Goal: Task Accomplishment & Management: Use online tool/utility

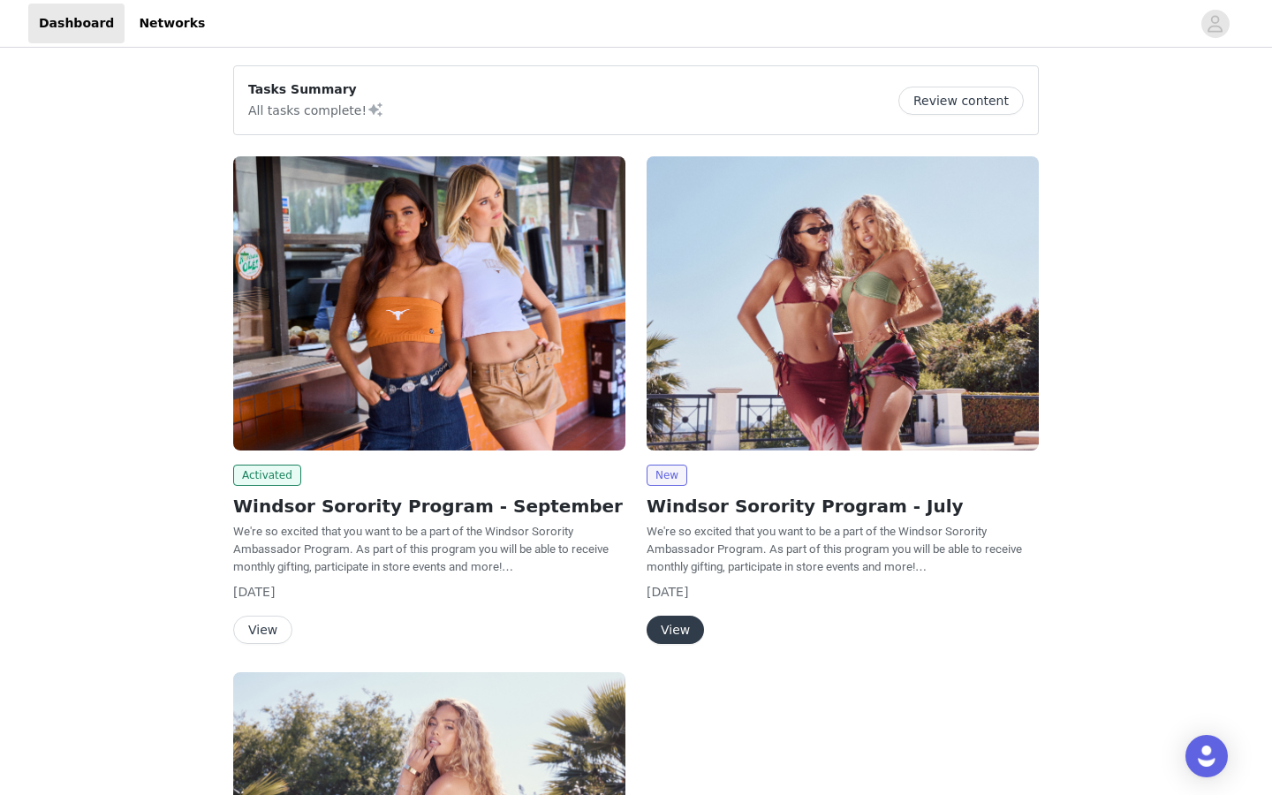
click at [408, 328] on img at bounding box center [429, 303] width 392 height 294
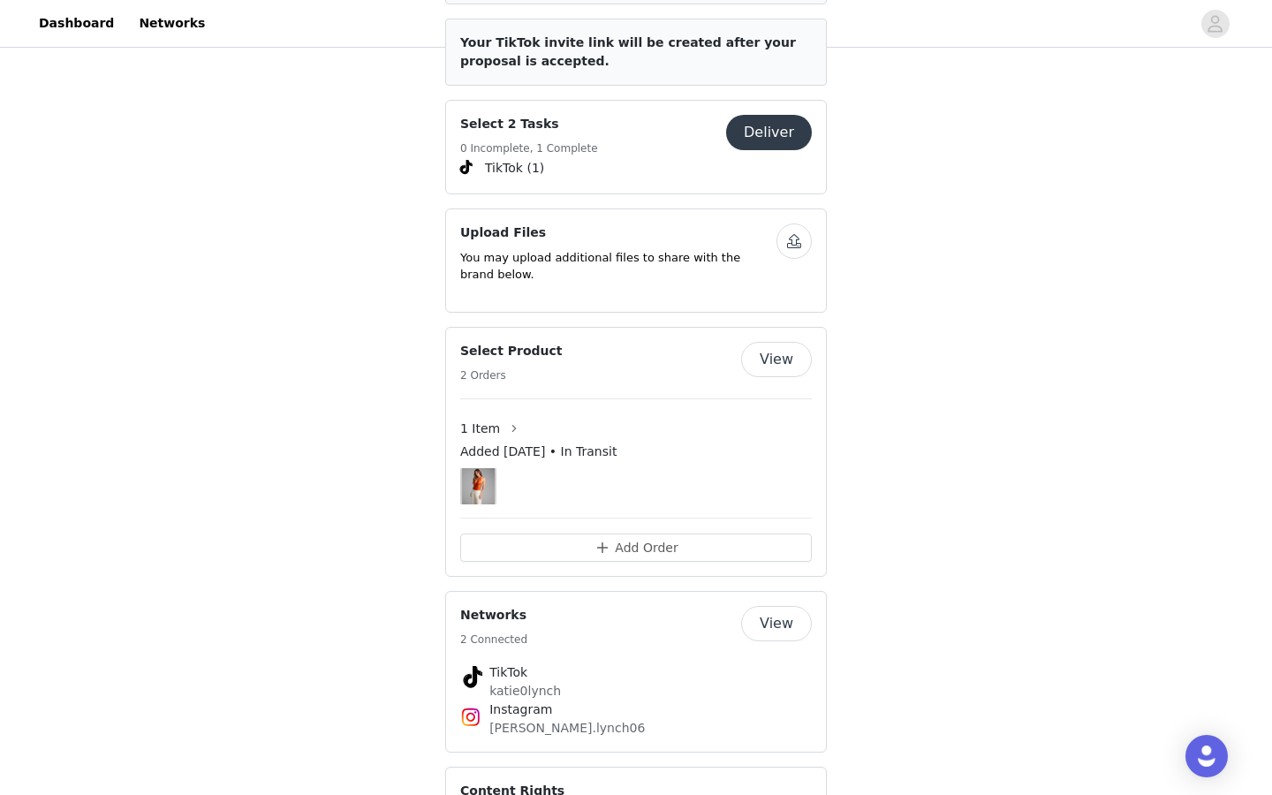
scroll to position [859, 0]
click at [781, 120] on button "Deliver" at bounding box center [769, 131] width 86 height 35
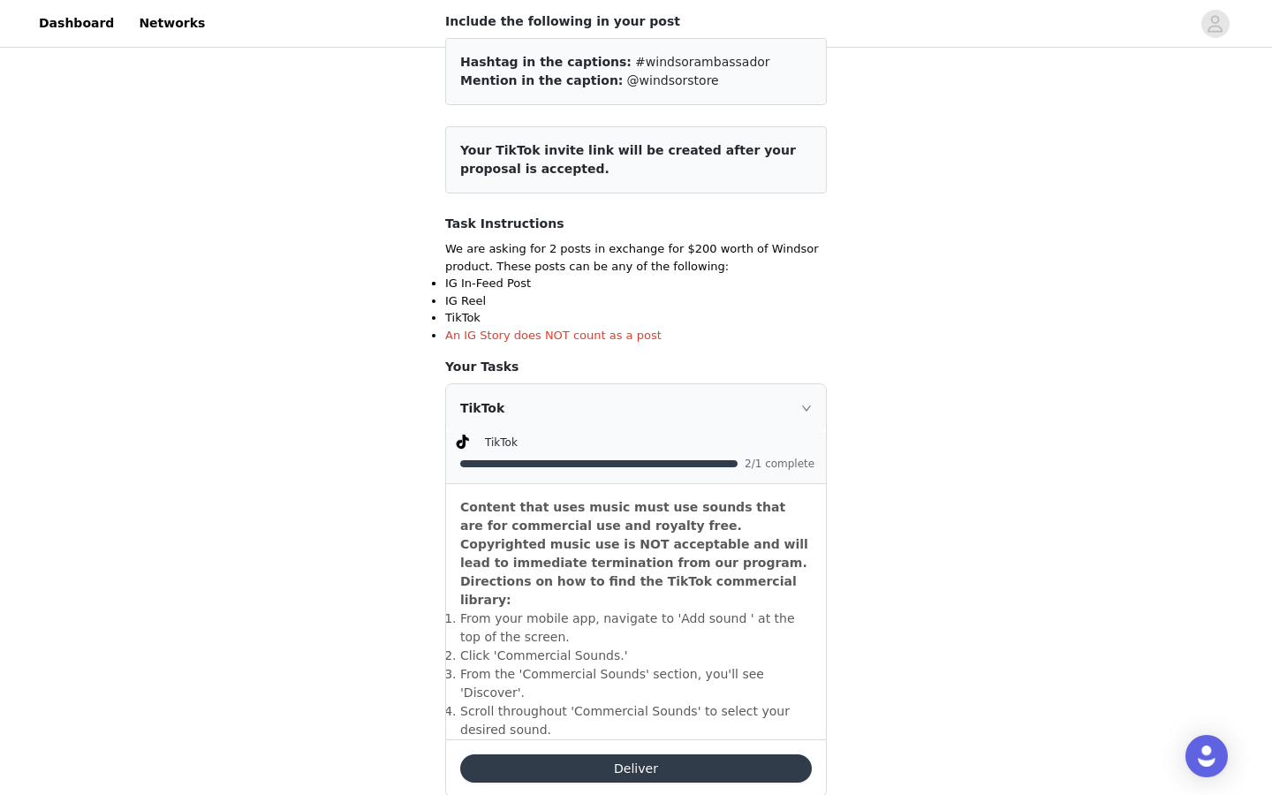
scroll to position [179, 0]
click at [691, 429] on div "TikTok" at bounding box center [636, 409] width 380 height 48
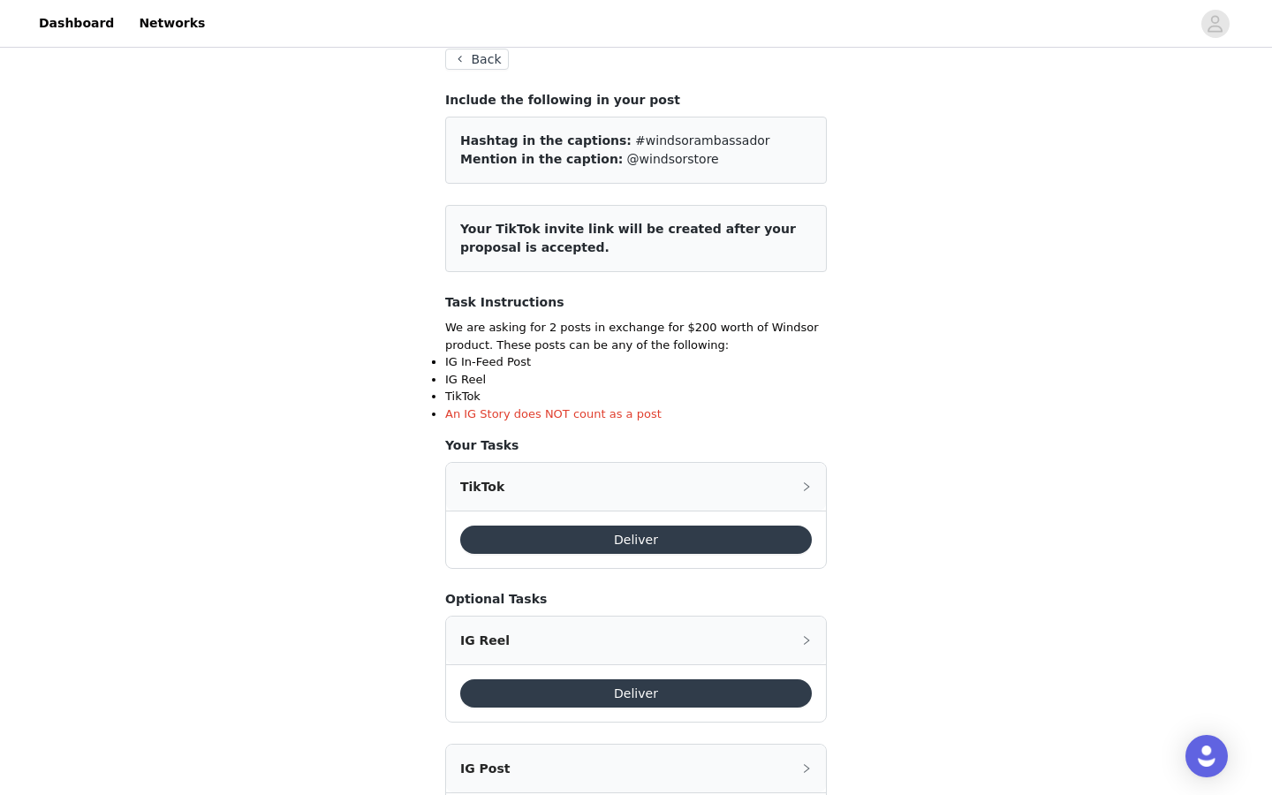
scroll to position [0, 0]
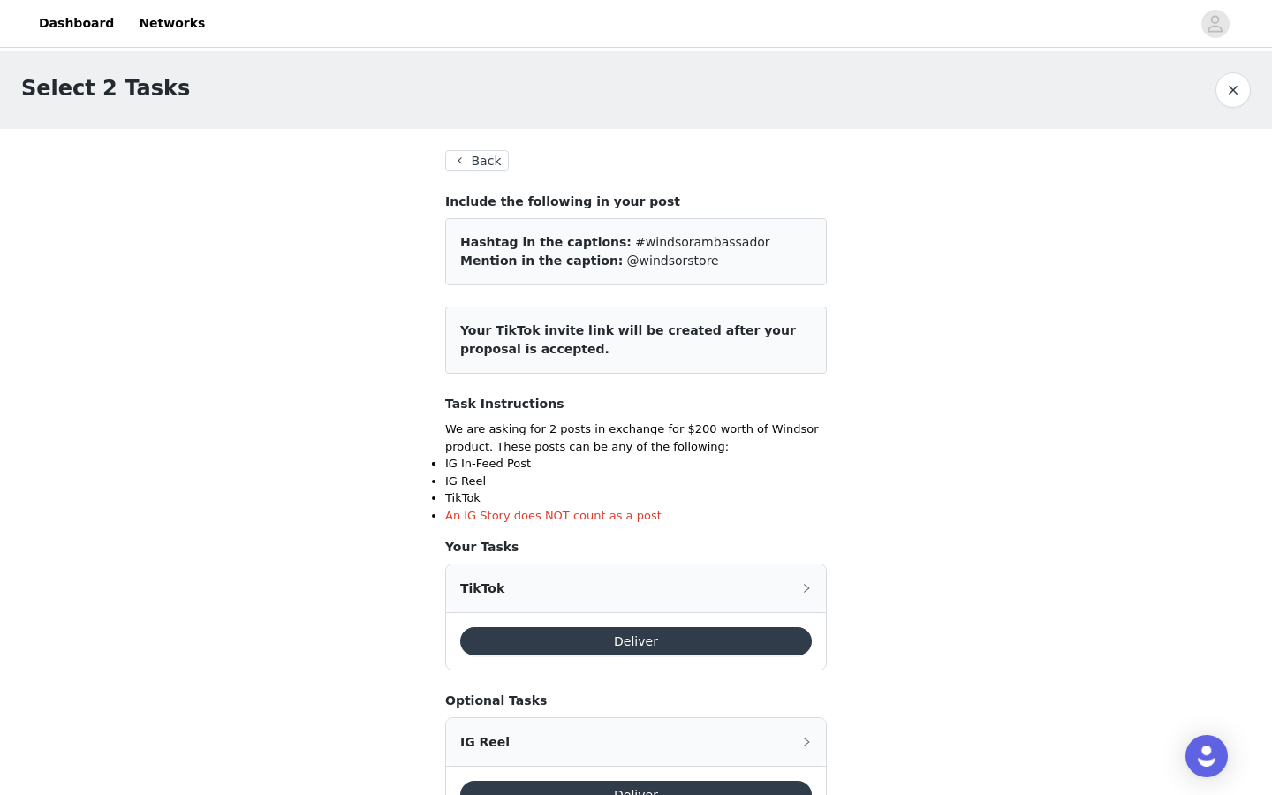
click at [489, 162] on button "Back" at bounding box center [477, 160] width 64 height 21
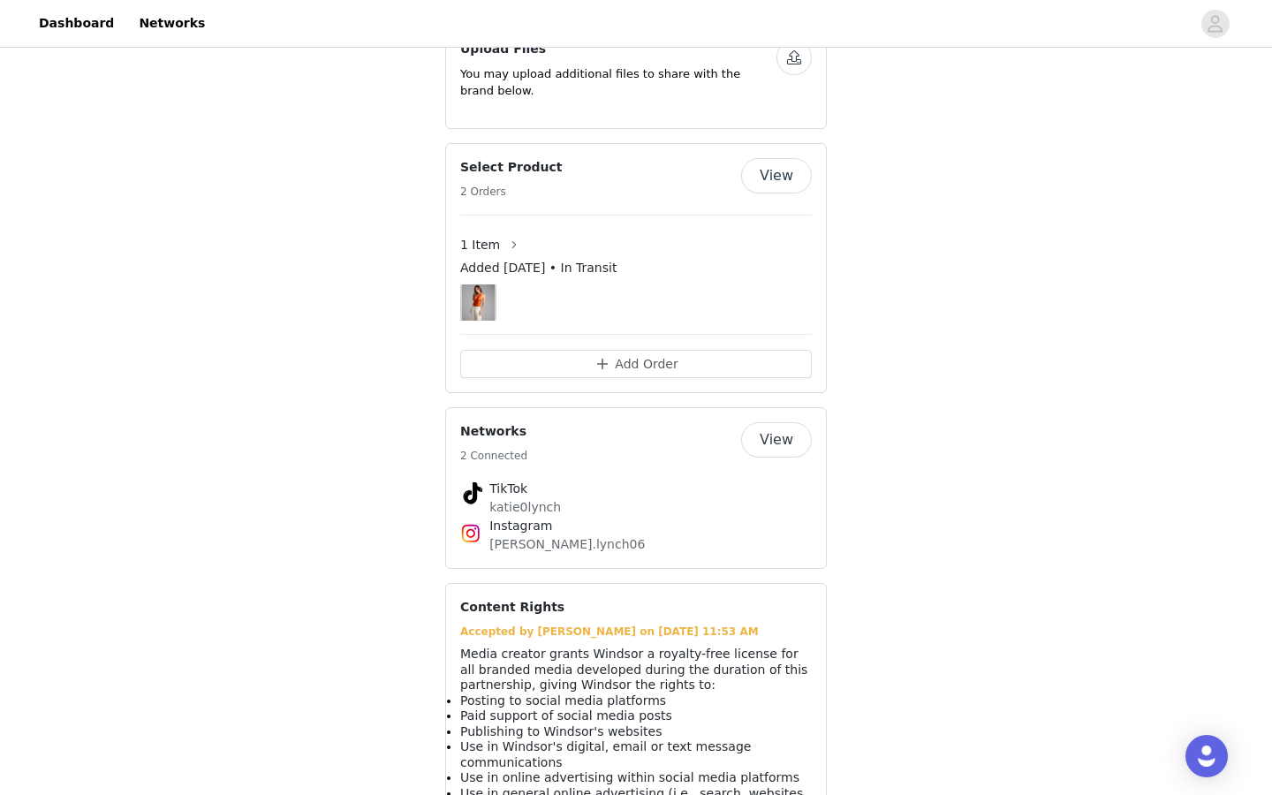
scroll to position [1037, 0]
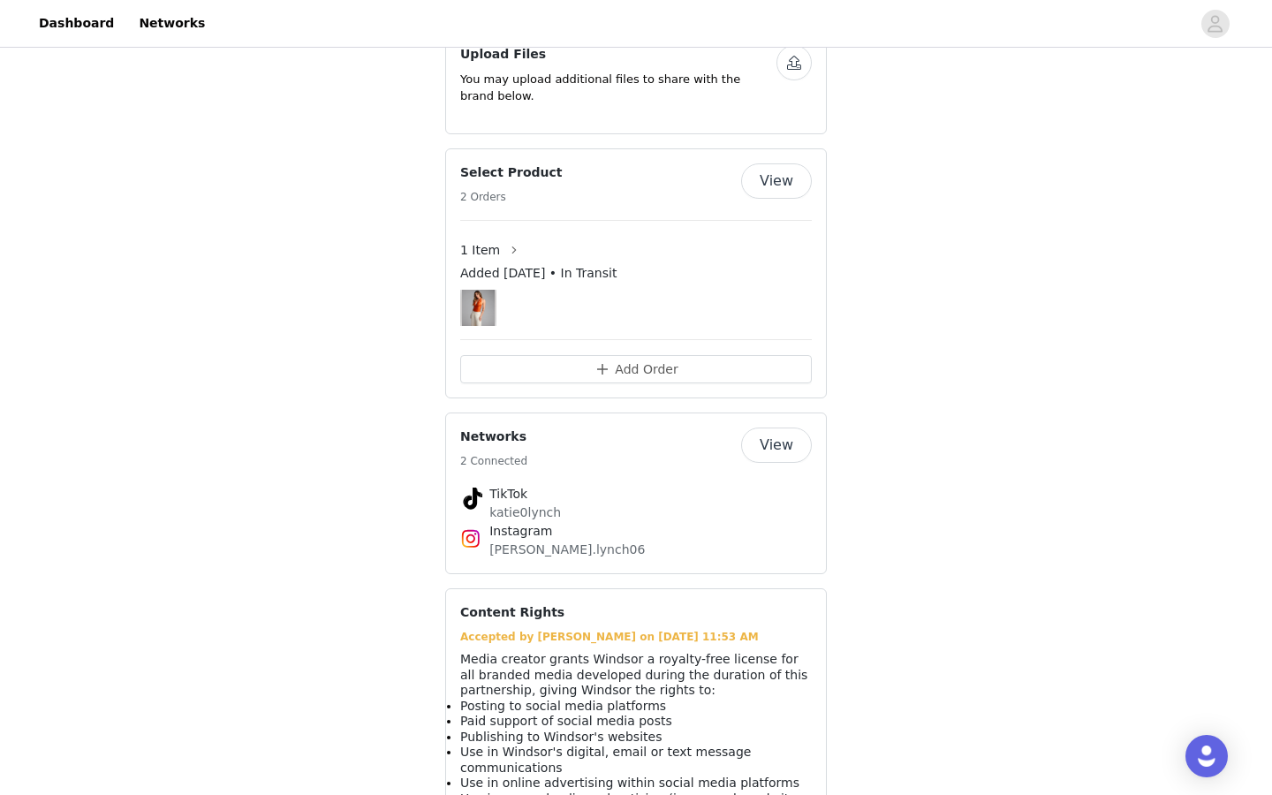
click at [767, 168] on button "View" at bounding box center [776, 180] width 71 height 35
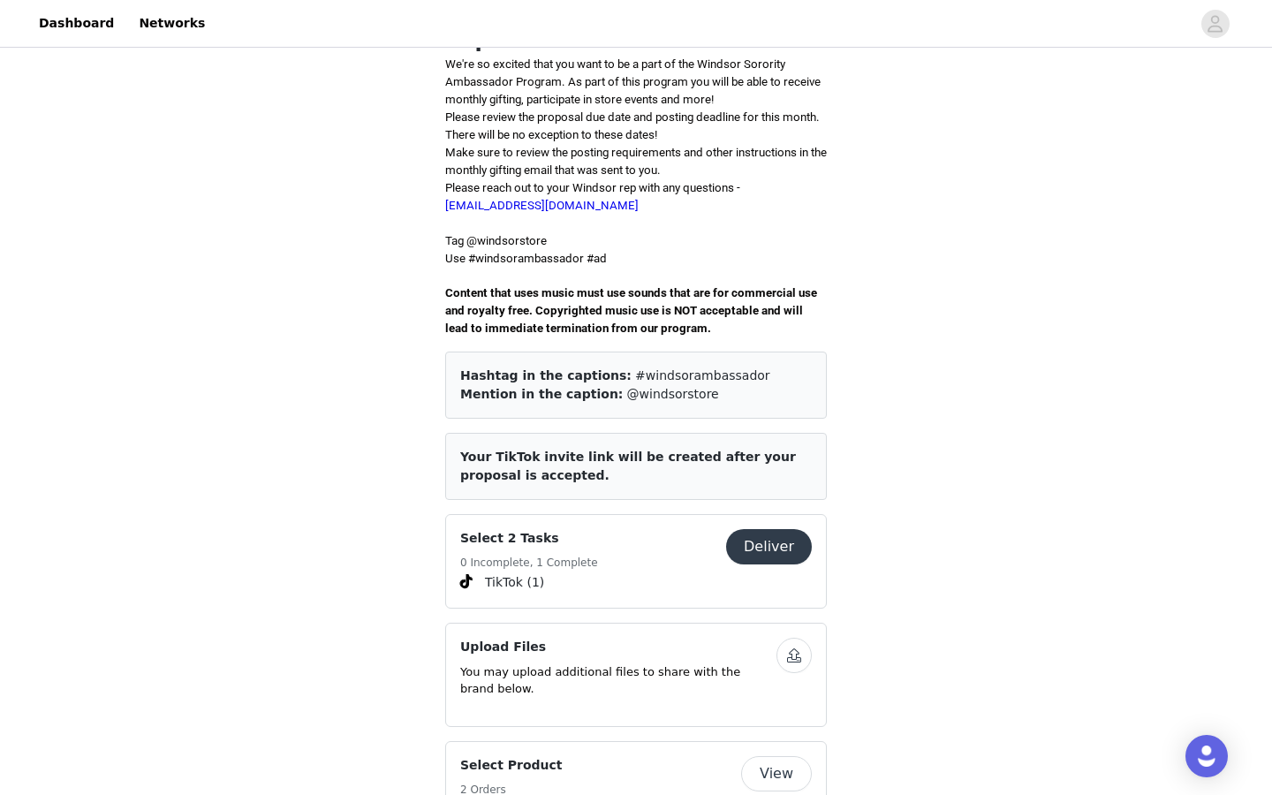
scroll to position [654, 0]
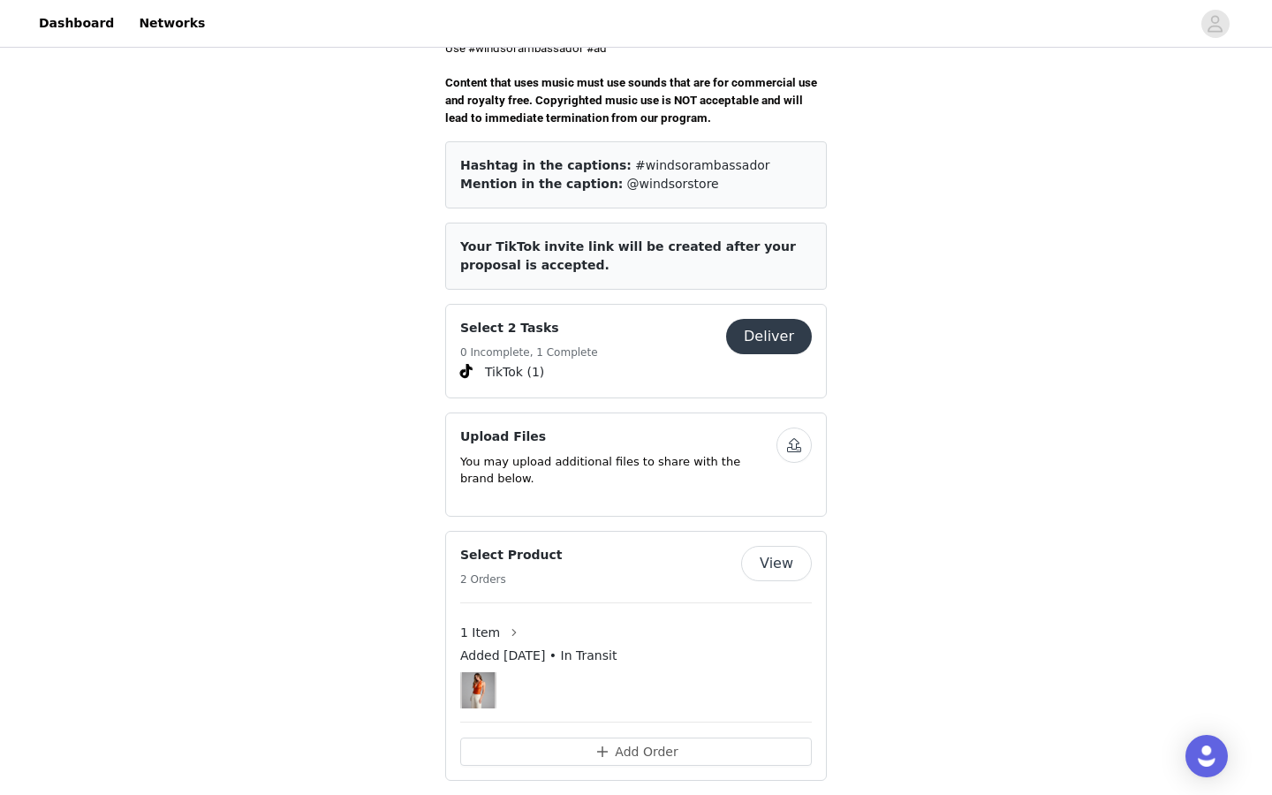
click at [760, 324] on button "Deliver" at bounding box center [769, 336] width 86 height 35
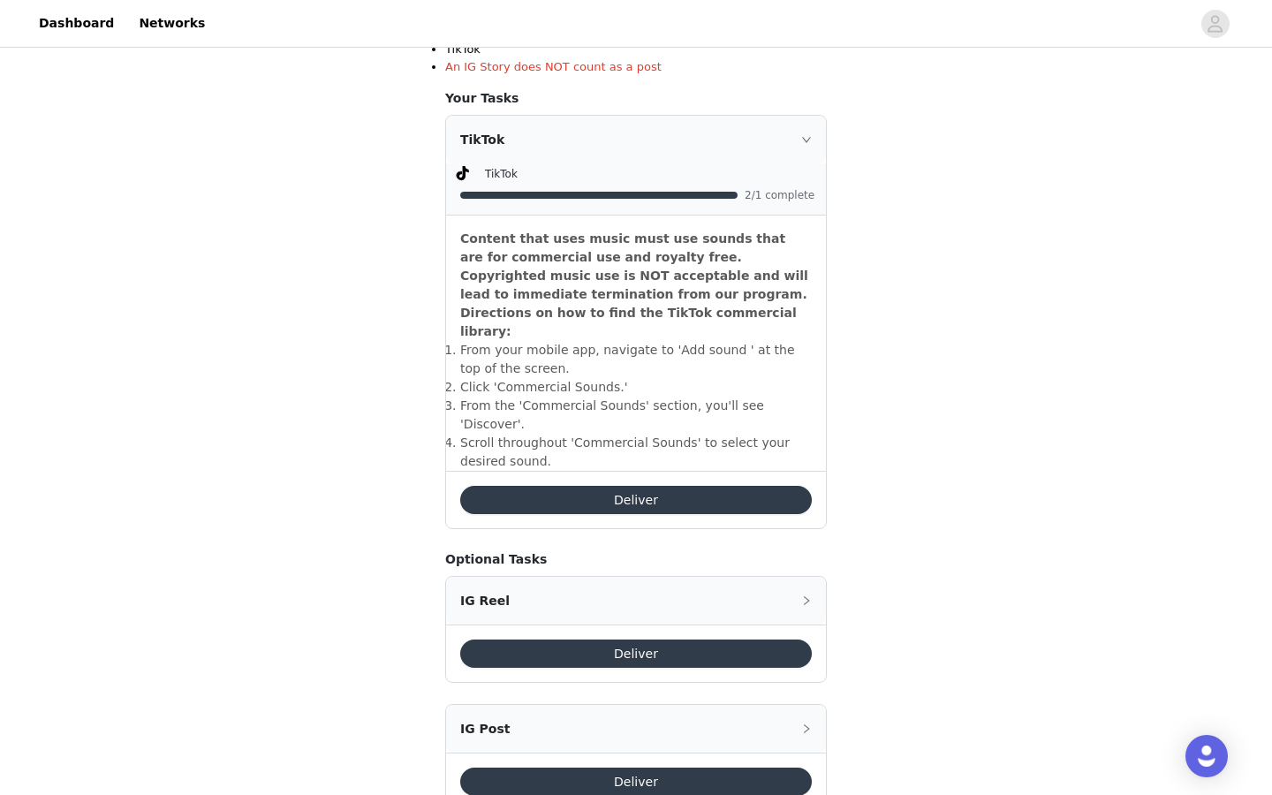
scroll to position [470, 0]
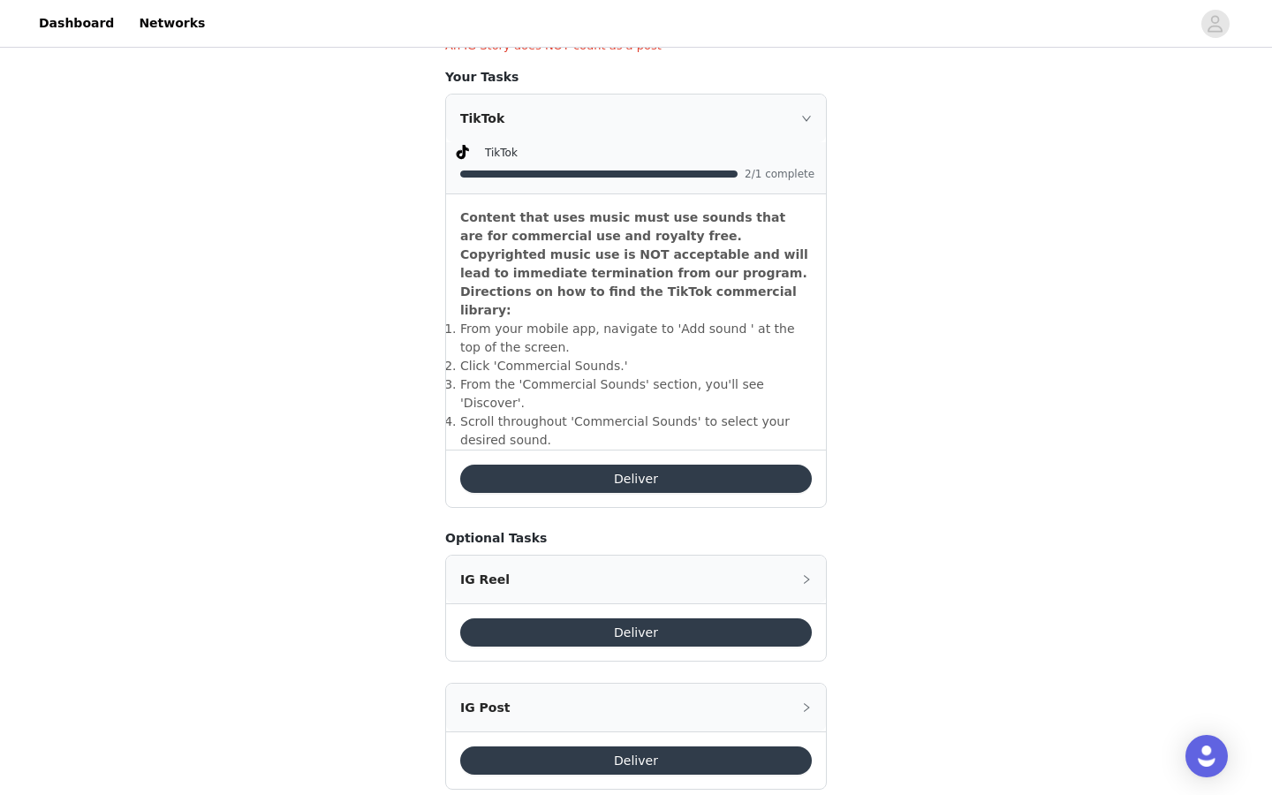
click at [634, 555] on div "IG Reel" at bounding box center [636, 579] width 380 height 48
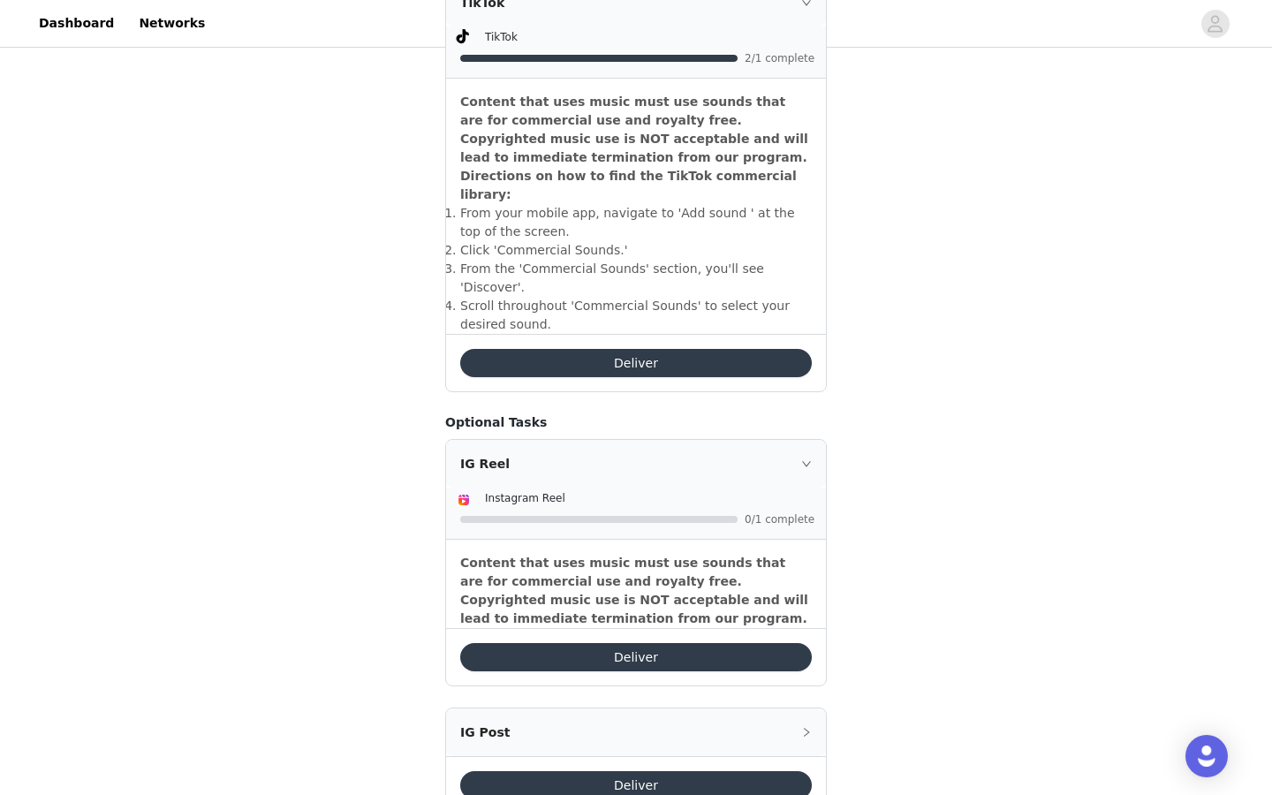
scroll to position [610, 0]
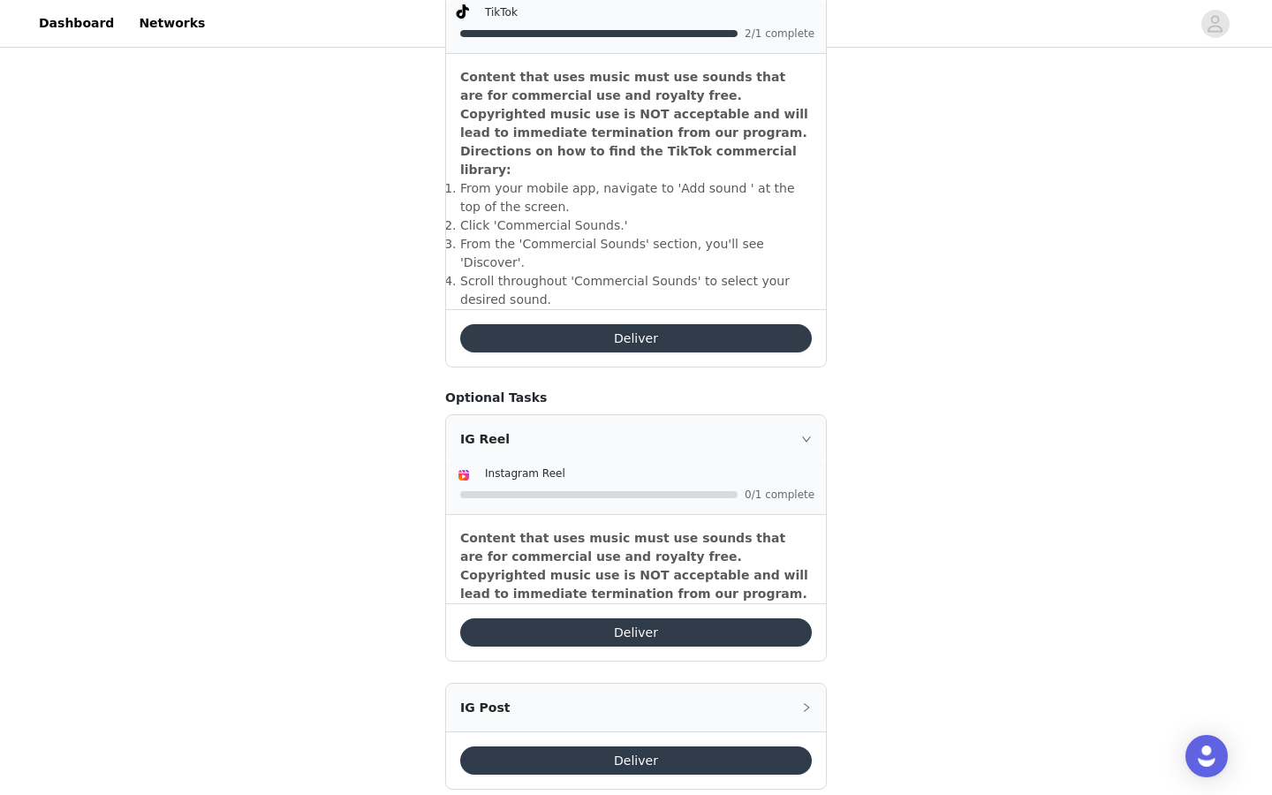
click at [596, 683] on div "IG Post" at bounding box center [636, 707] width 380 height 48
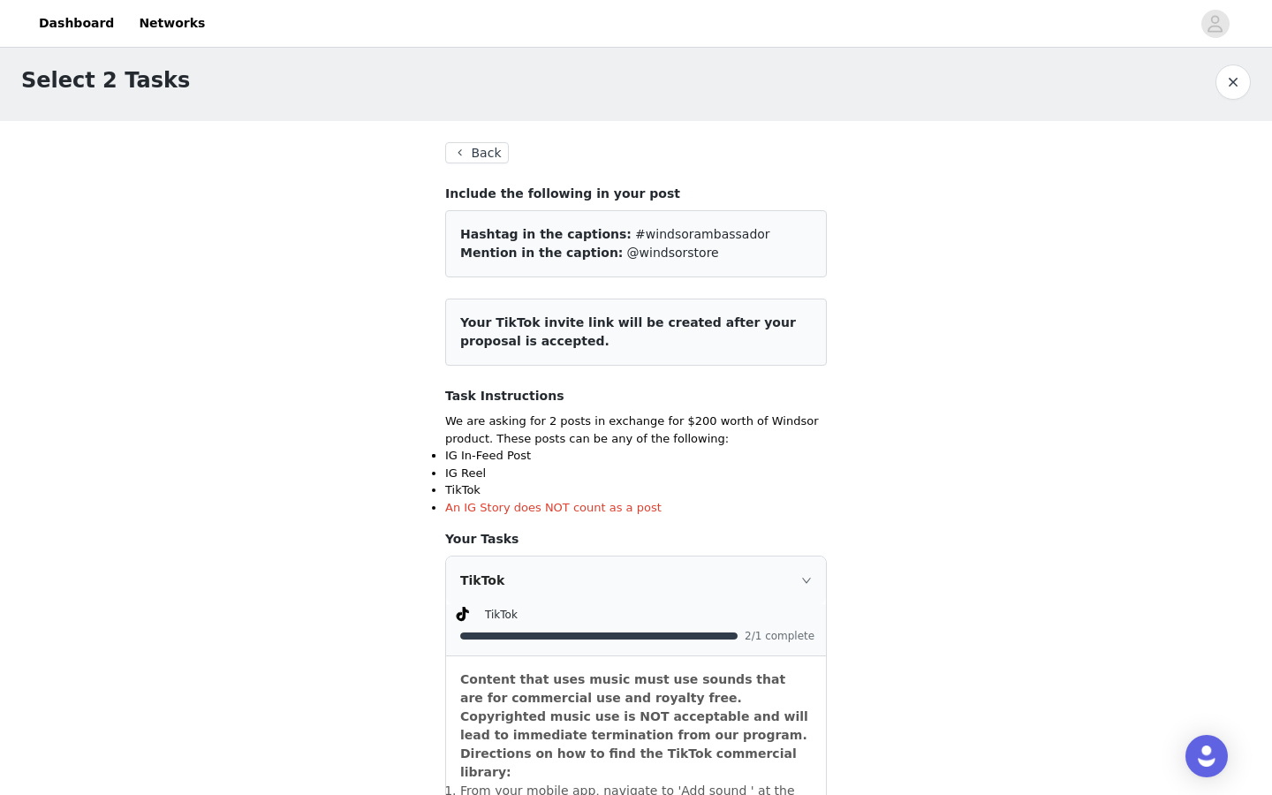
scroll to position [0, 0]
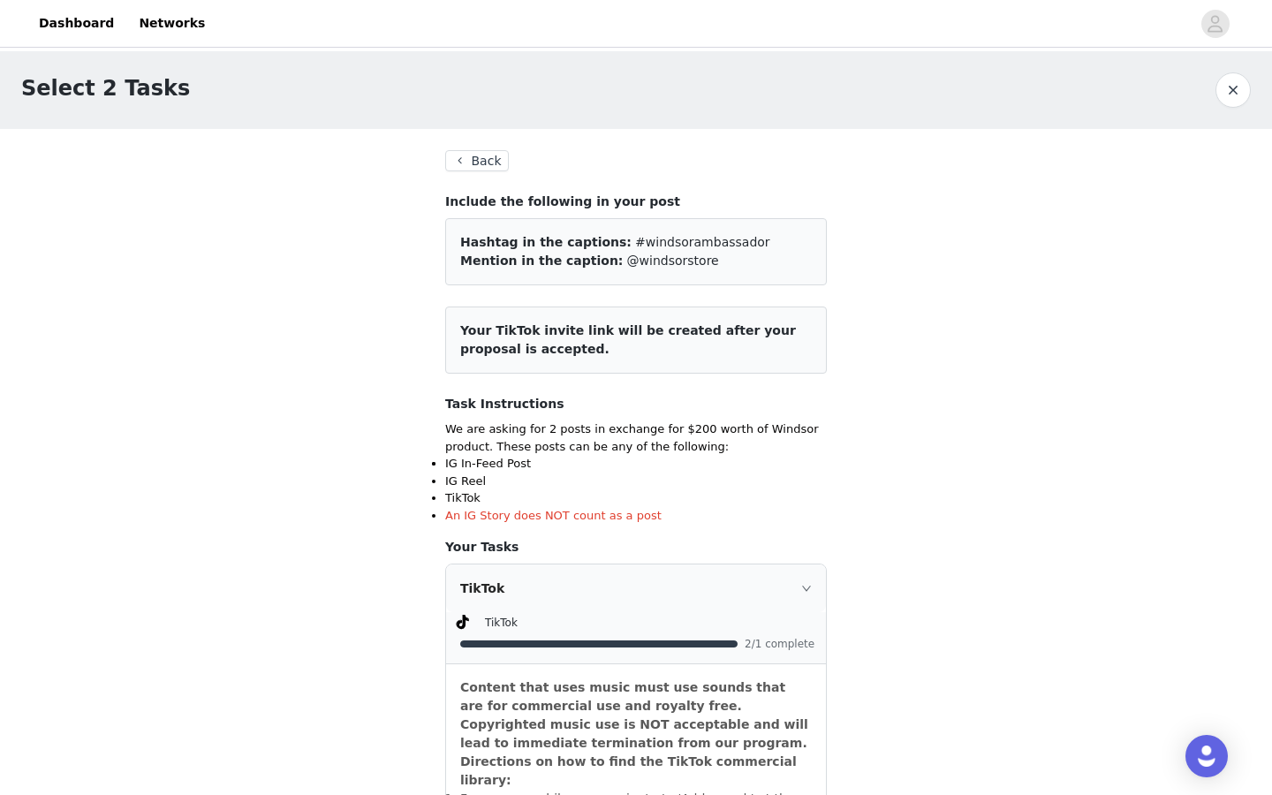
click at [492, 167] on button "Back" at bounding box center [477, 160] width 64 height 21
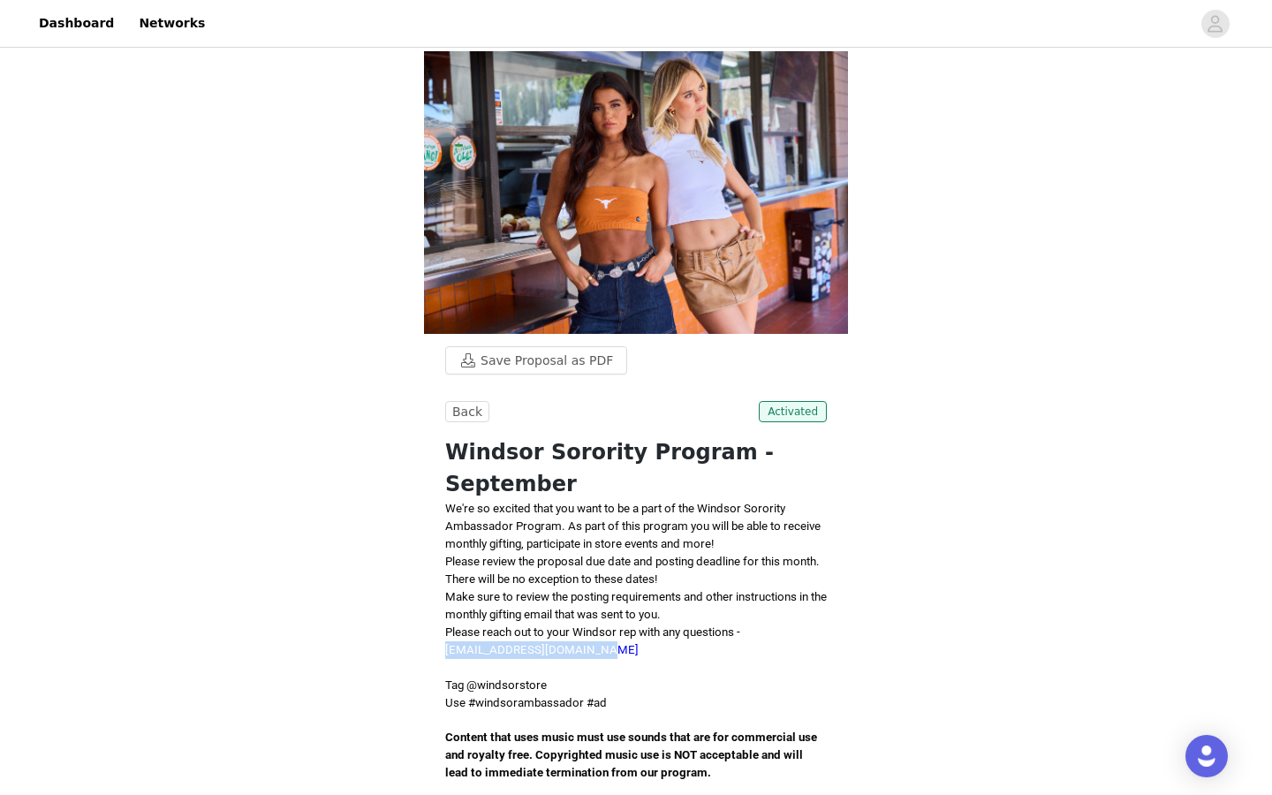
drag, startPoint x: 438, startPoint y: 617, endPoint x: 638, endPoint y: 618, distance: 199.6
copy link "[EMAIL_ADDRESS][DOMAIN_NAME]"
